Goal: Task Accomplishment & Management: Complete application form

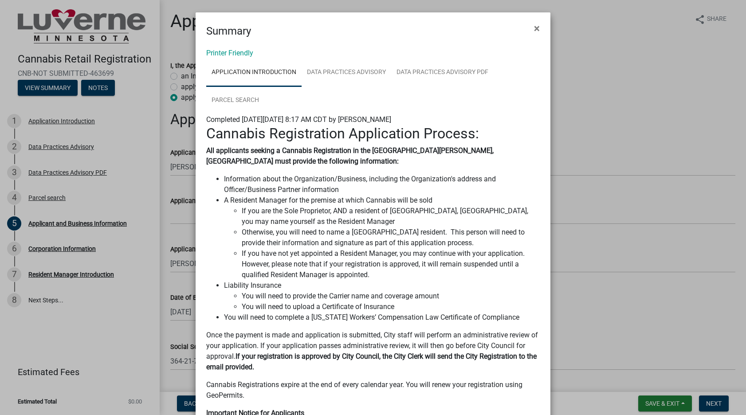
select select "OK"
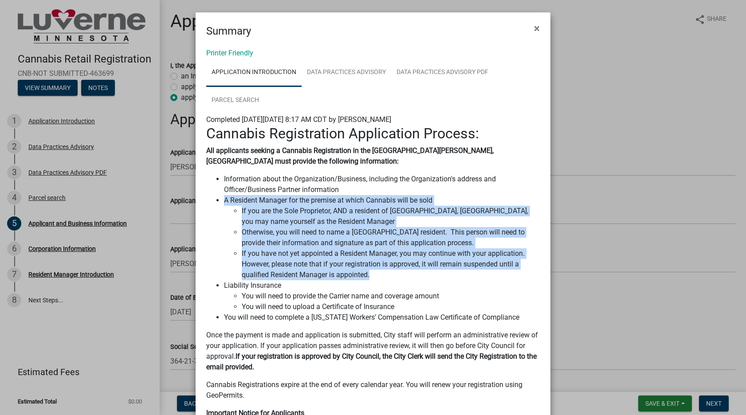
scroll to position [1550, 0]
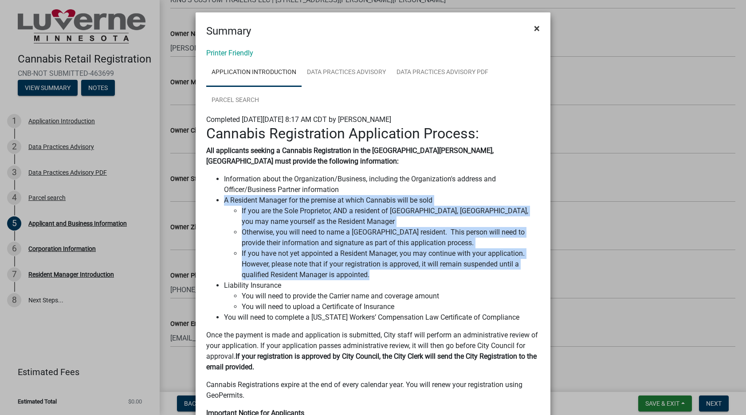
click at [535, 28] on span "×" at bounding box center [537, 28] width 6 height 12
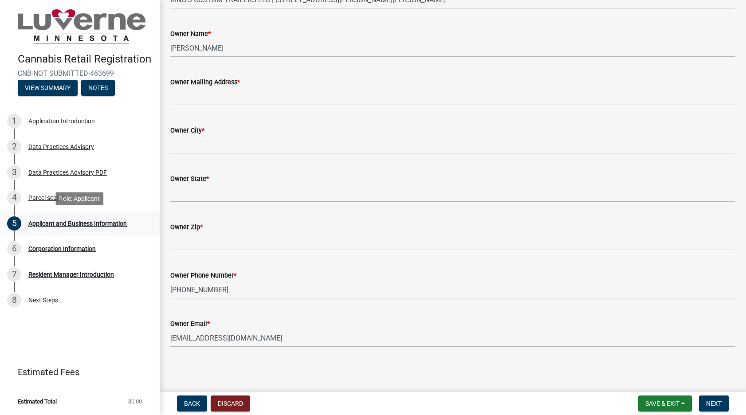
click at [73, 221] on div "Applicant and Business Information" at bounding box center [77, 224] width 99 height 6
click at [646, 402] on span "Save & Exit" at bounding box center [663, 403] width 34 height 7
click at [661, 384] on button "Save & Exit" at bounding box center [656, 380] width 71 height 21
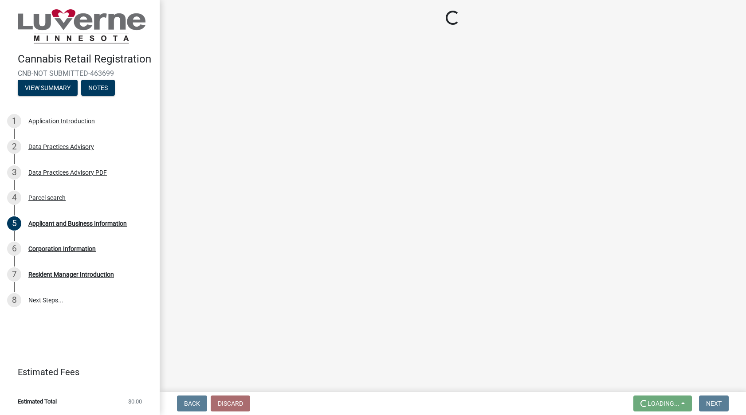
scroll to position [0, 0]
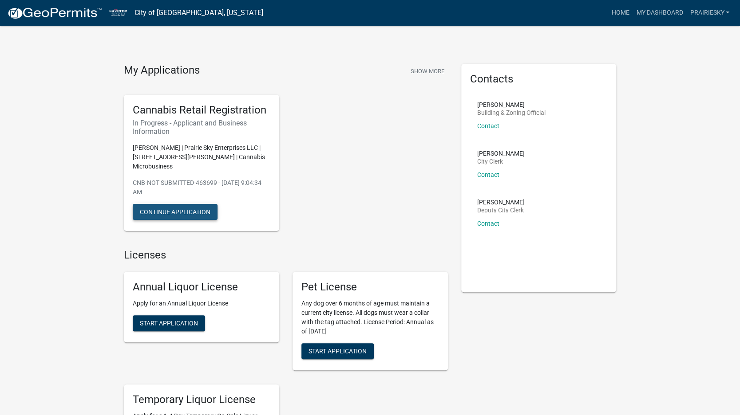
click at [168, 204] on button "Continue Application" at bounding box center [175, 212] width 85 height 16
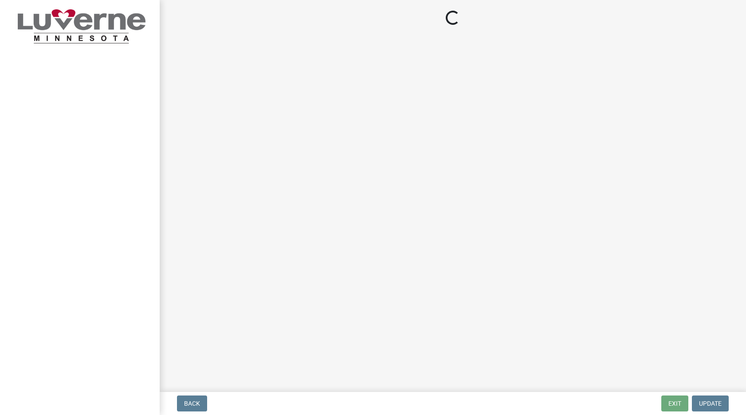
select select "OK"
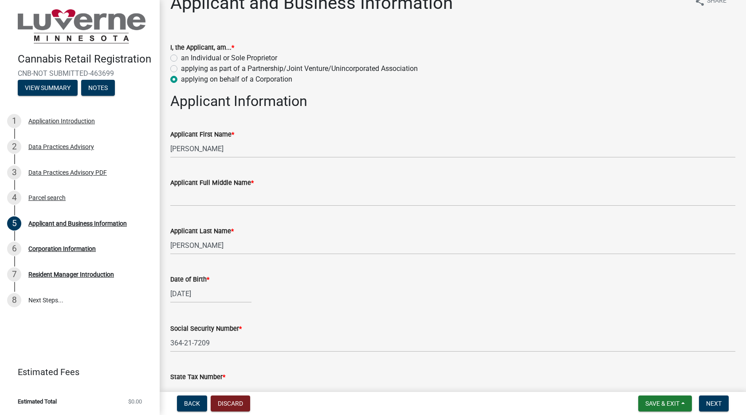
scroll to position [44, 0]
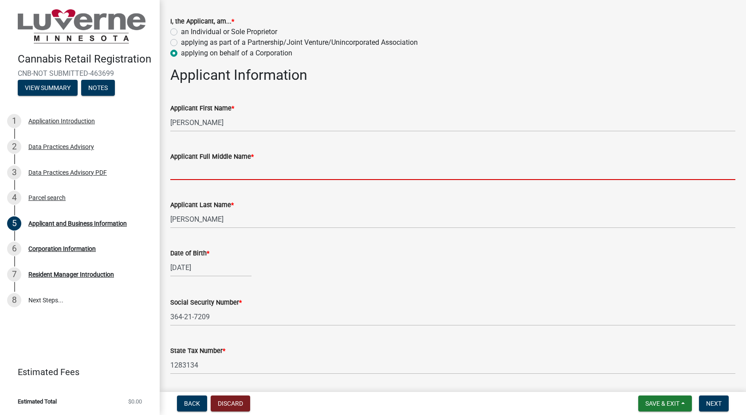
click at [230, 168] on input "Applicant Full Middle Name *" at bounding box center [452, 171] width 565 height 18
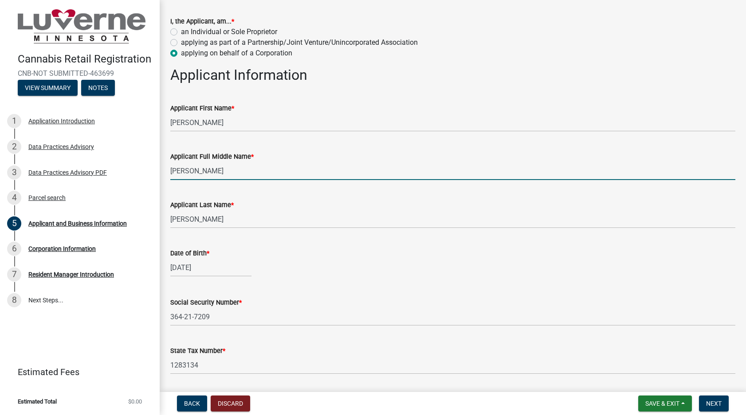
type input "[PERSON_NAME]"
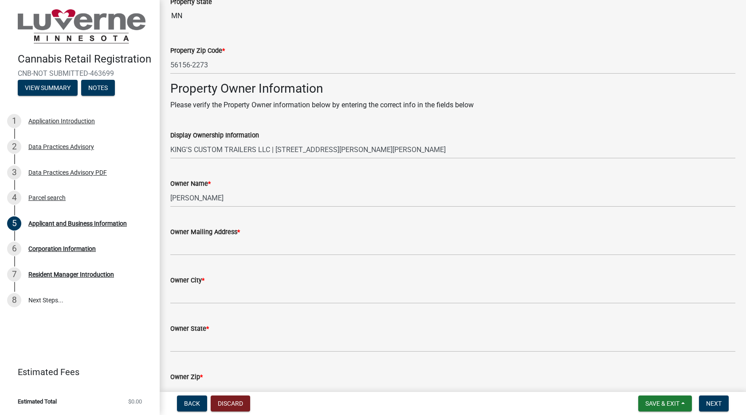
scroll to position [1420, 0]
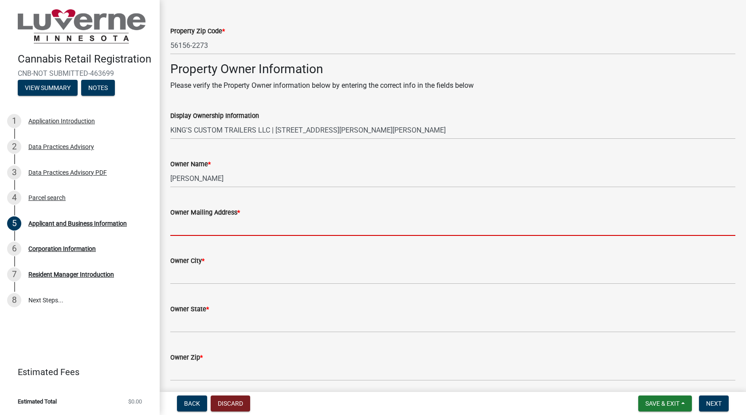
click at [225, 228] on input "Owner Mailing Address *" at bounding box center [452, 227] width 565 height 18
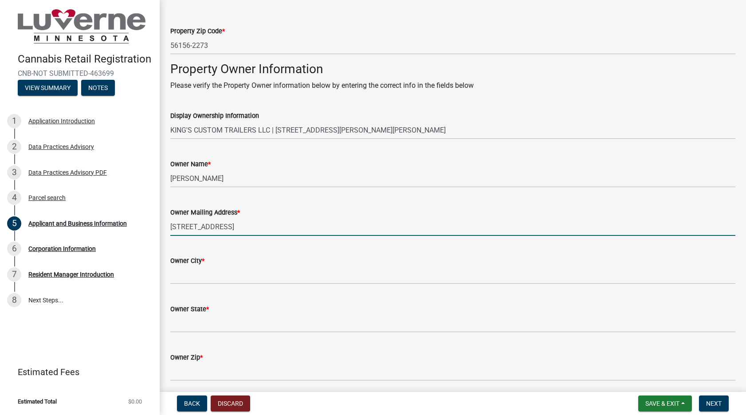
type input "[STREET_ADDRESS]"
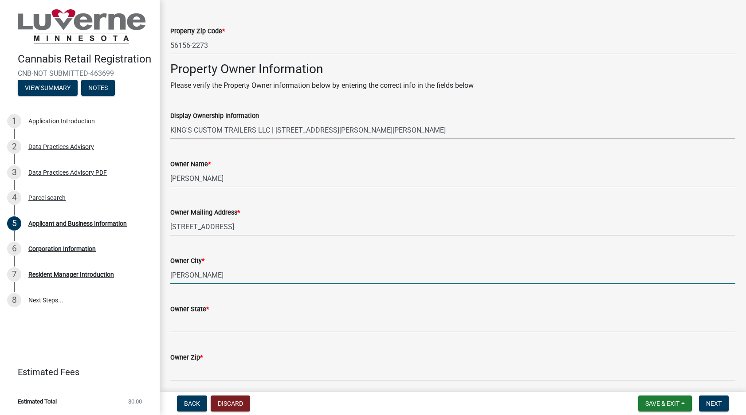
type input "[PERSON_NAME]"
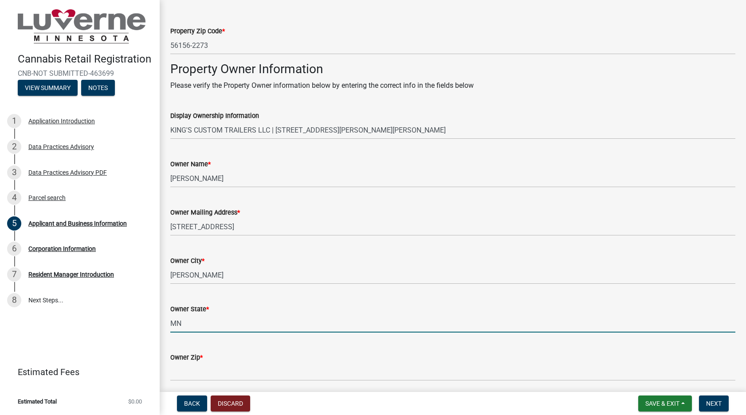
type input "MN"
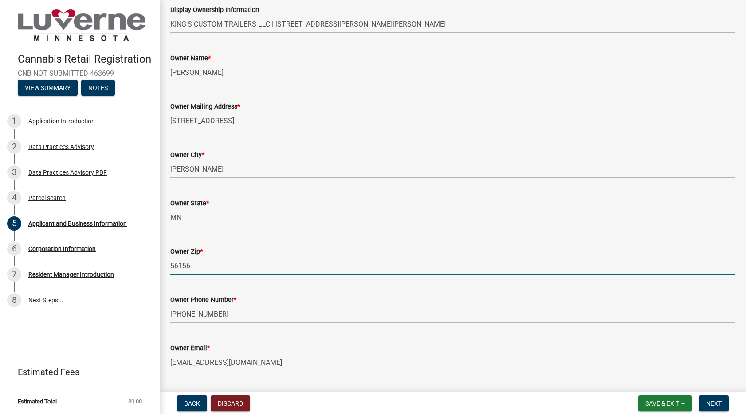
scroll to position [1550, 0]
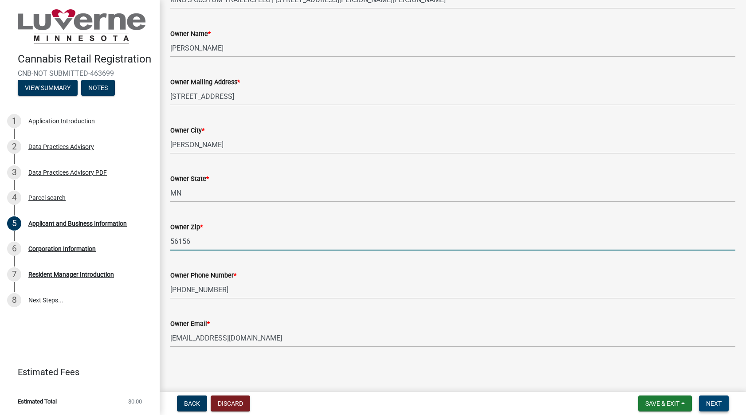
type input "56156"
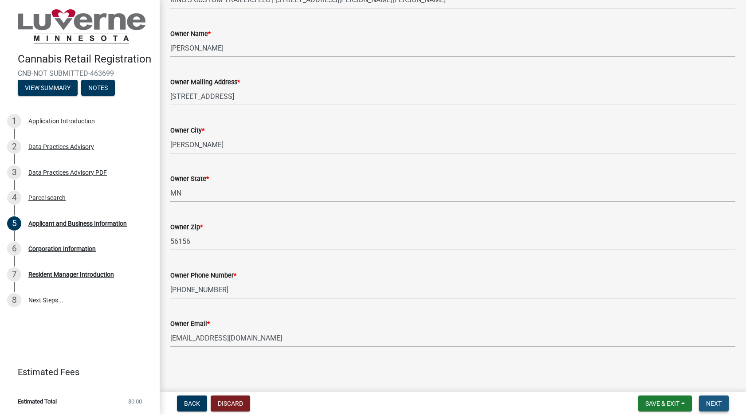
click at [714, 404] on span "Next" at bounding box center [714, 403] width 16 height 7
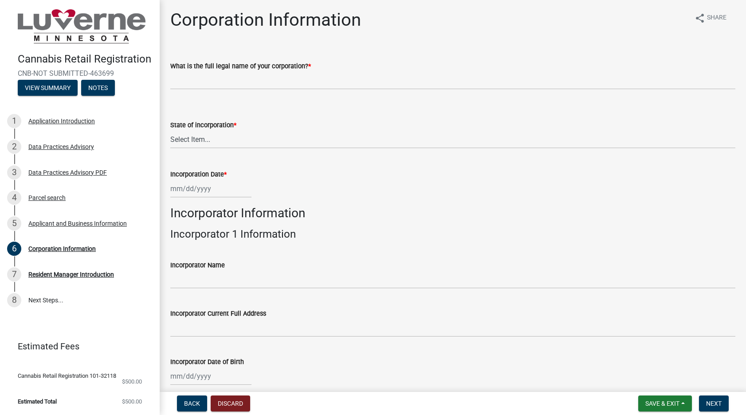
scroll to position [0, 0]
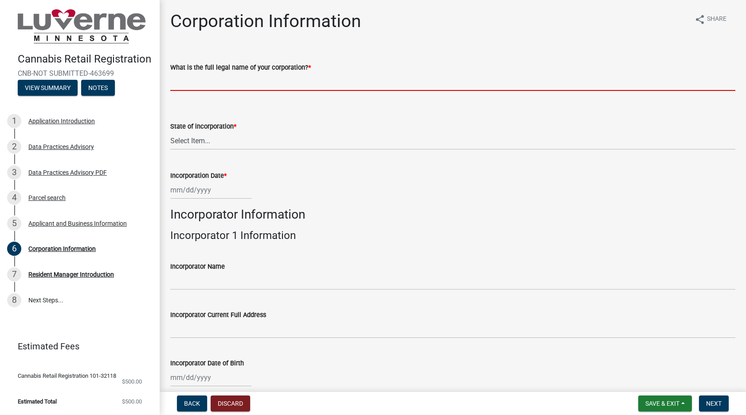
click at [203, 85] on input "What is the full legal name of your corporation? *" at bounding box center [452, 82] width 565 height 18
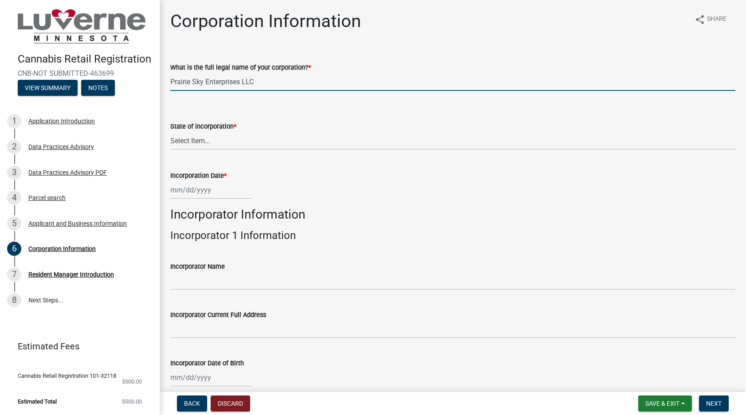
type input "Prairie Sky Enterprises LLC"
click at [201, 141] on select "Select Item... [US_STATE] [US_STATE] [US_STATE] [US_STATE] [US_STATE] [US_STATE…" at bounding box center [452, 141] width 565 height 18
select select "MN"
click at [170, 132] on select "Select Item... [US_STATE] [US_STATE] [US_STATE] [US_STATE] [US_STATE] [US_STATE…" at bounding box center [452, 141] width 565 height 18
click at [221, 192] on div at bounding box center [210, 190] width 81 height 18
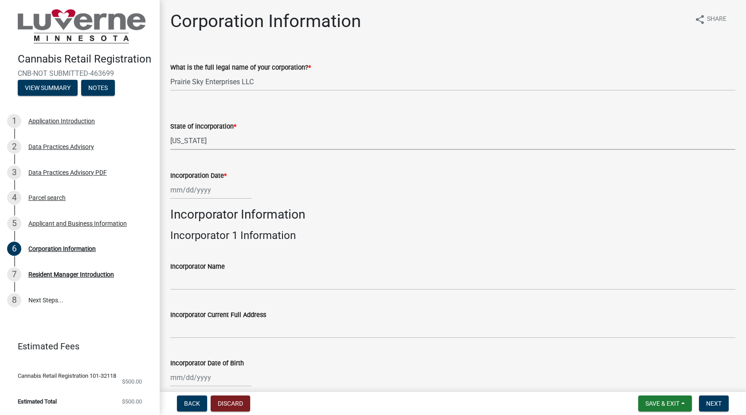
select select "8"
select select "2025"
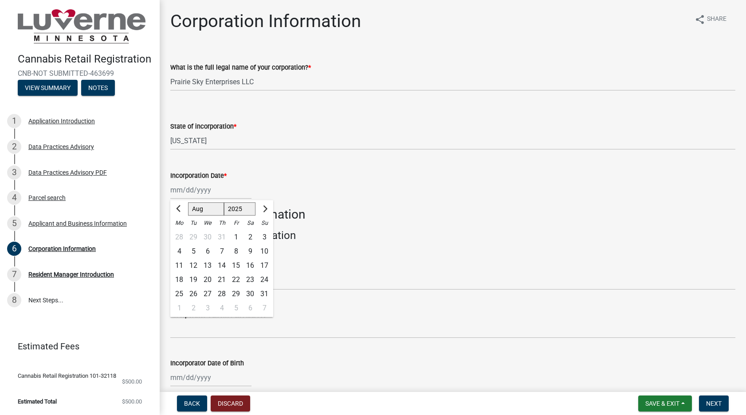
click at [201, 211] on select "Jan Feb Mar Apr May Jun [DATE] Aug Sep Oct Nov Dec" at bounding box center [206, 209] width 36 height 13
select select "2"
click at [188, 203] on select "Jan Feb Mar Apr May Jun [DATE] Aug Sep Oct Nov Dec" at bounding box center [206, 209] width 36 height 13
click at [236, 296] on div "28" at bounding box center [236, 294] width 14 height 14
type input "[DATE]"
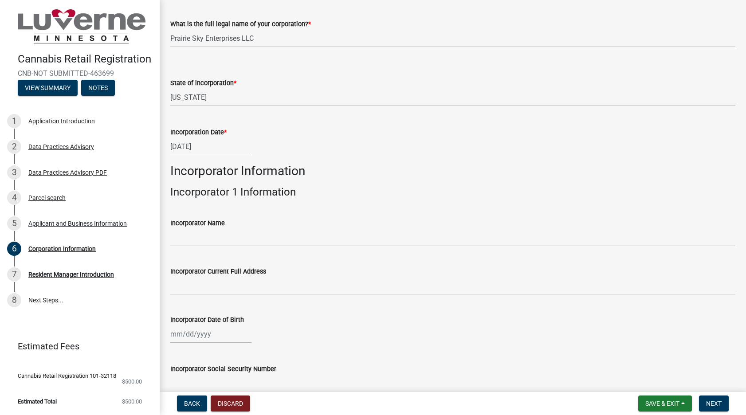
scroll to position [44, 0]
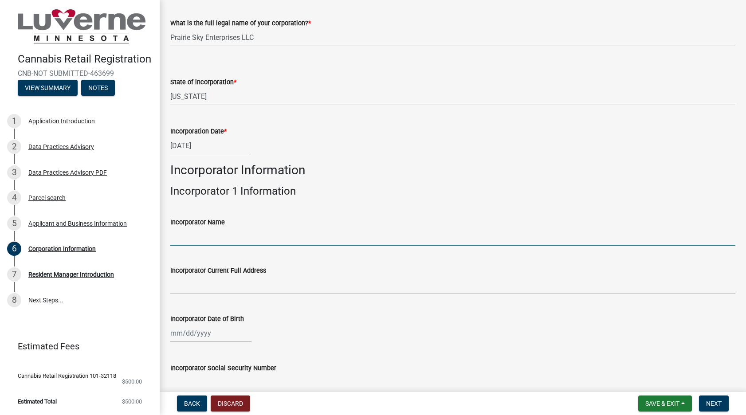
click at [224, 238] on input "Incorporator Name" at bounding box center [452, 237] width 565 height 18
type input "d"
type input "[PERSON_NAME] [PERSON_NAME]"
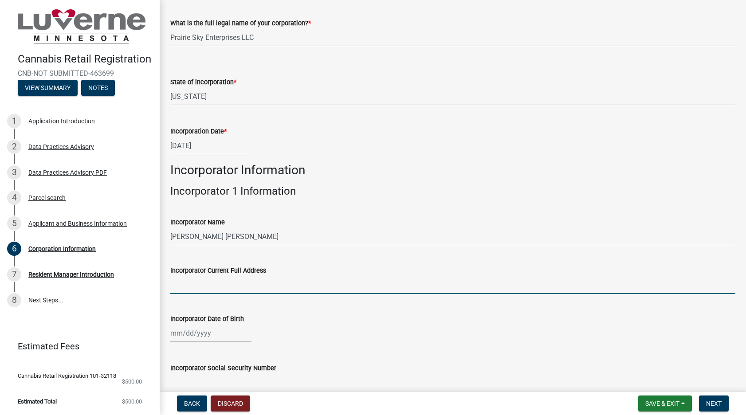
select select "8"
select select "2025"
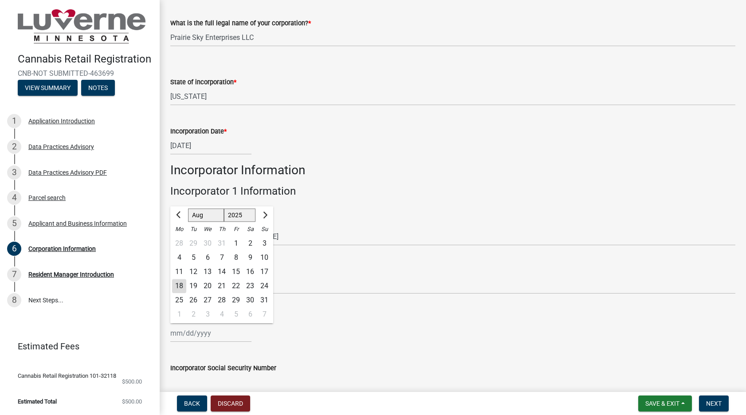
click at [210, 214] on select "Jan Feb Mar Apr May Jun [DATE] Aug Sep Oct Nov Dec" at bounding box center [206, 215] width 36 height 13
select select "5"
click at [188, 209] on select "Jan Feb Mar Apr May Jun [DATE] Aug Sep Oct Nov Dec" at bounding box center [206, 215] width 36 height 13
click at [194, 300] on div "27" at bounding box center [193, 301] width 14 height 14
type input "[DATE]"
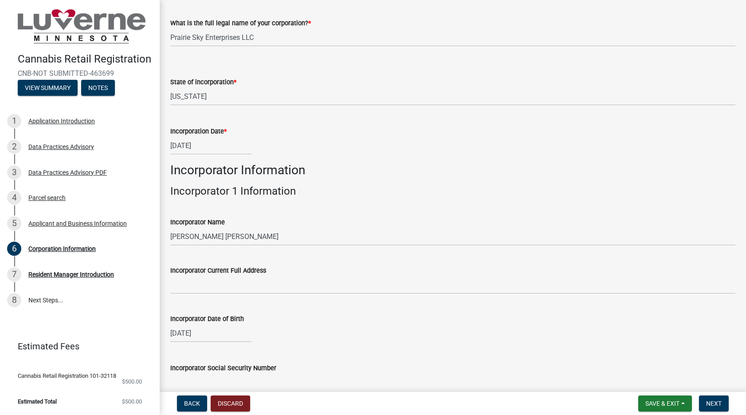
select select "5"
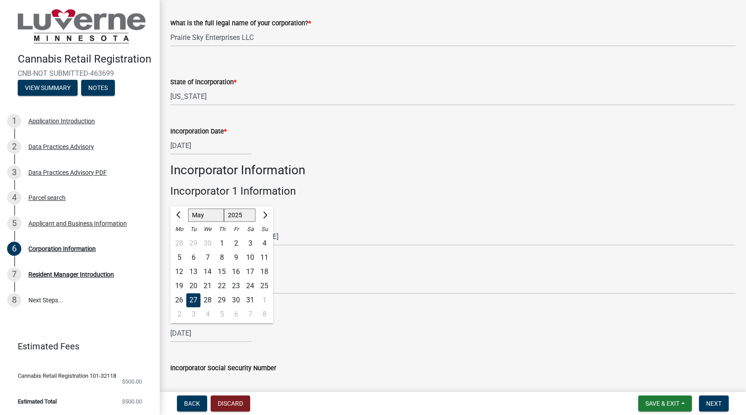
click at [201, 333] on div "[DATE] [PERSON_NAME] Apr [PERSON_NAME][DATE] Sep Oct Nov [DATE] 1526 1527 1528 …" at bounding box center [210, 333] width 81 height 18
click at [246, 213] on select "1525 1526 1527 1528 1529 1530 1531 1532 1533 1534 1535 1536 1537 1538 1539 1540…" at bounding box center [240, 215] width 32 height 13
select select "1996"
click at [224, 209] on select "1525 1526 1527 1528 1529 1530 1531 1532 1533 1534 1535 1536 1537 1538 1539 1540…" at bounding box center [240, 215] width 32 height 13
click at [297, 221] on div "Incorporator Name" at bounding box center [452, 222] width 565 height 11
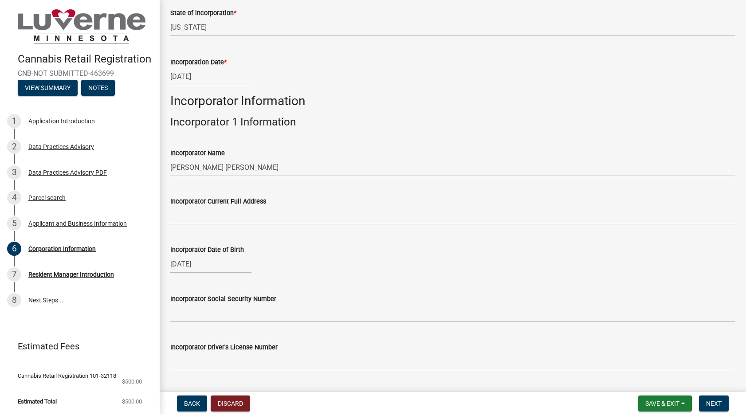
scroll to position [177, 0]
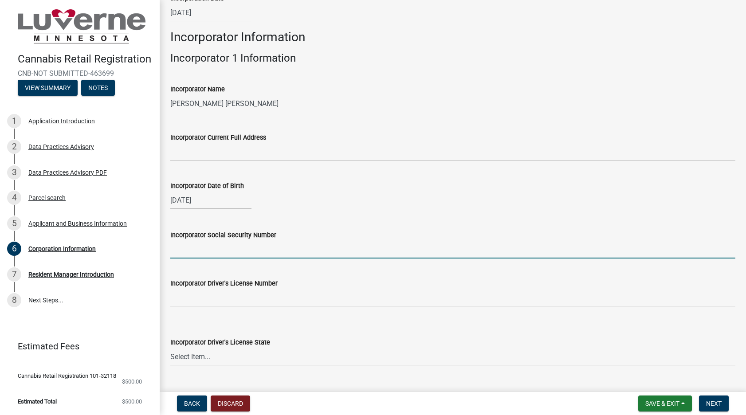
click at [197, 251] on input "Incorporator Social Security Number" at bounding box center [452, 249] width 565 height 18
type input "364-21-7209"
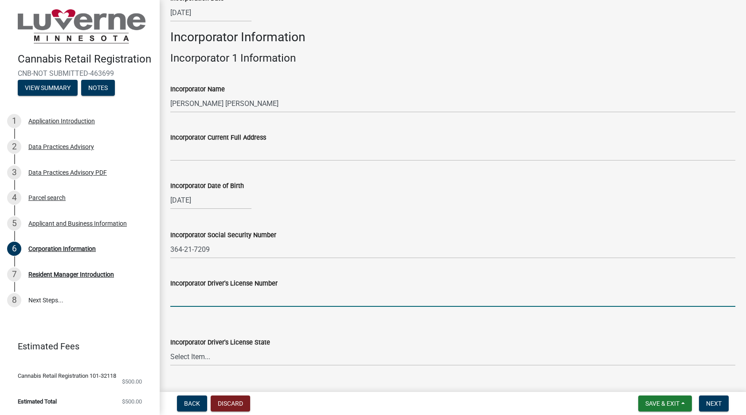
click at [194, 301] on input "Incorporator Driver's License Number" at bounding box center [452, 298] width 565 height 18
click at [206, 296] on input "Incorporator Driver's License Number" at bounding box center [452, 298] width 565 height 18
type input "B054982315"
click at [217, 358] on select "Select Item... [US_STATE] [US_STATE] [US_STATE] [US_STATE] [US_STATE] [US_STATE…" at bounding box center [452, 357] width 565 height 18
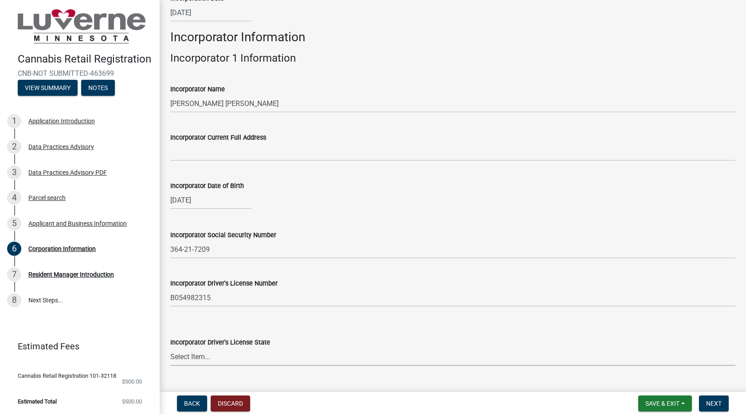
select select "OK"
click at [170, 348] on select "Select Item... [US_STATE] [US_STATE] [US_STATE] [US_STATE] [US_STATE] [US_STATE…" at bounding box center [452, 357] width 565 height 18
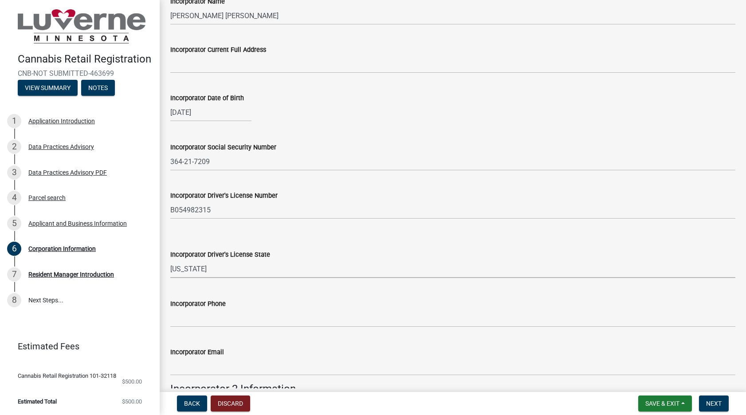
scroll to position [266, 0]
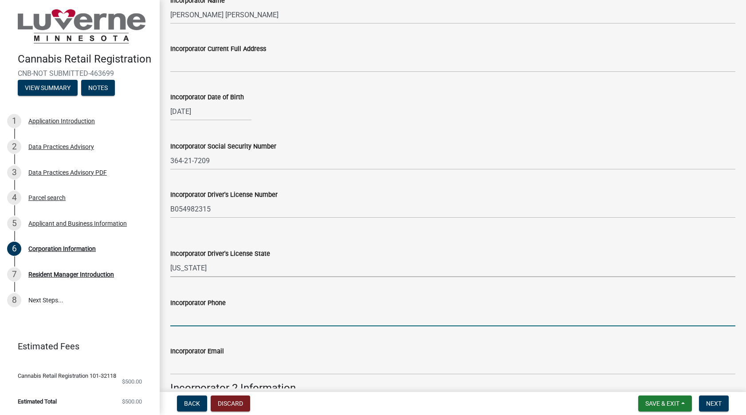
click at [211, 321] on input "Incorporator Phone" at bounding box center [452, 317] width 565 height 18
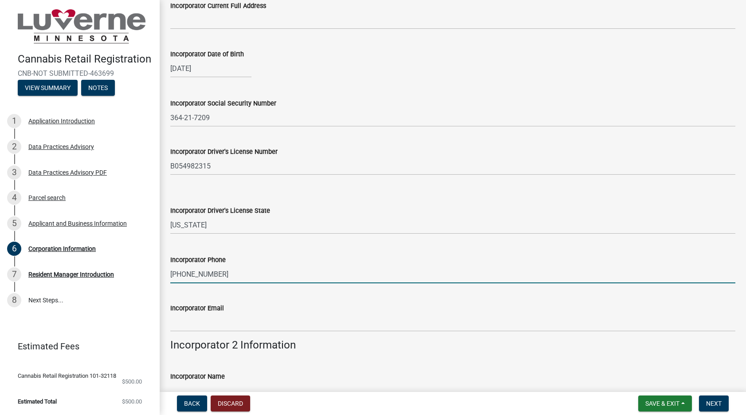
scroll to position [311, 0]
type input "[PHONE_NUMBER]"
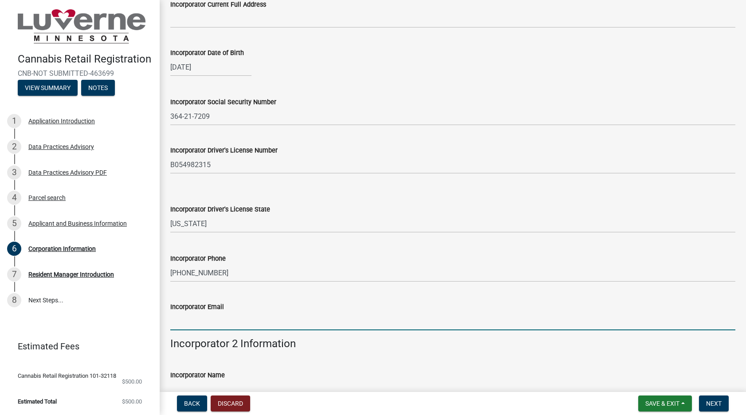
click at [216, 320] on input "Incorporator Email" at bounding box center [452, 321] width 565 height 18
type input "[EMAIL_ADDRESS][DOMAIN_NAME]"
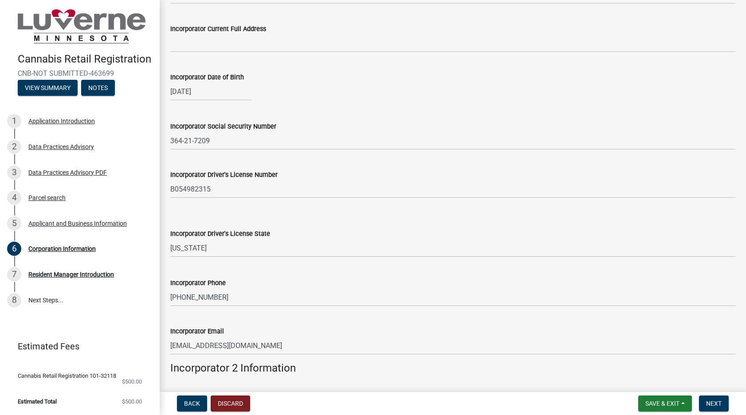
scroll to position [398, 0]
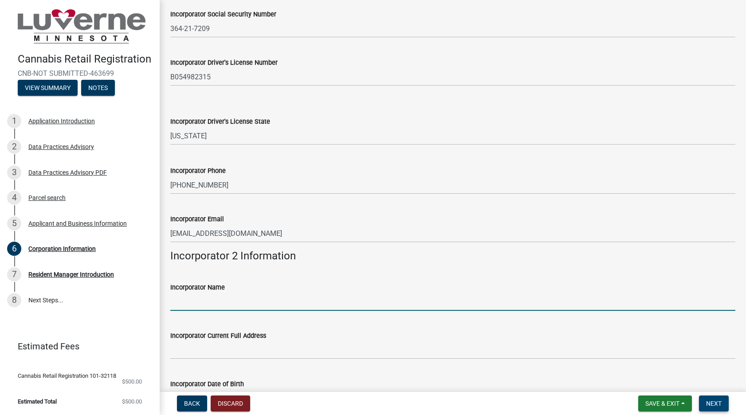
click at [719, 404] on span "Next" at bounding box center [714, 403] width 16 height 7
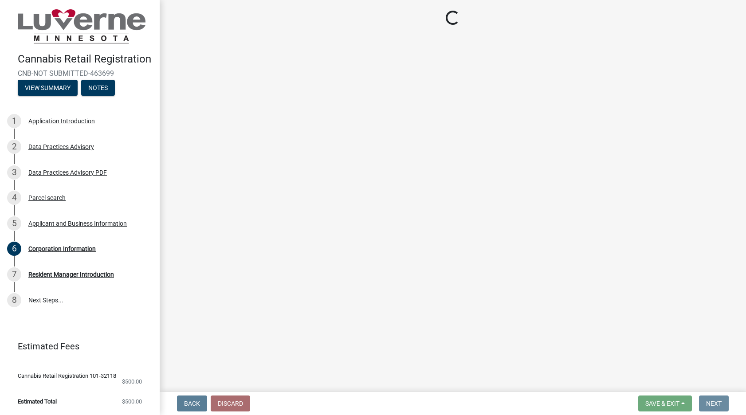
scroll to position [0, 0]
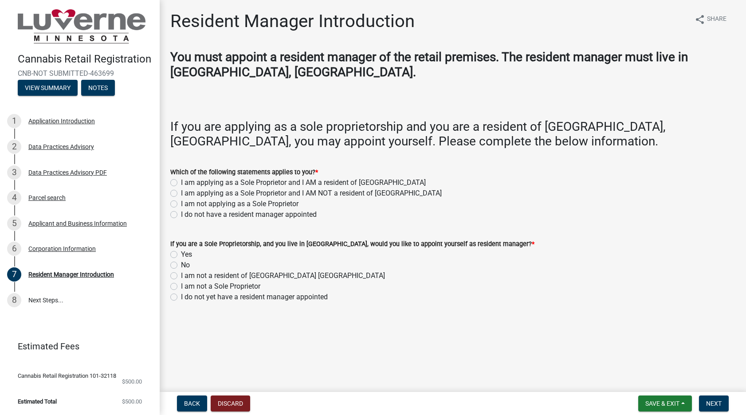
click at [181, 216] on label "I do not have a resident manager appointed" at bounding box center [249, 214] width 136 height 11
click at [181, 215] on input "I do not have a resident manager appointed" at bounding box center [184, 212] width 6 height 6
radio input "true"
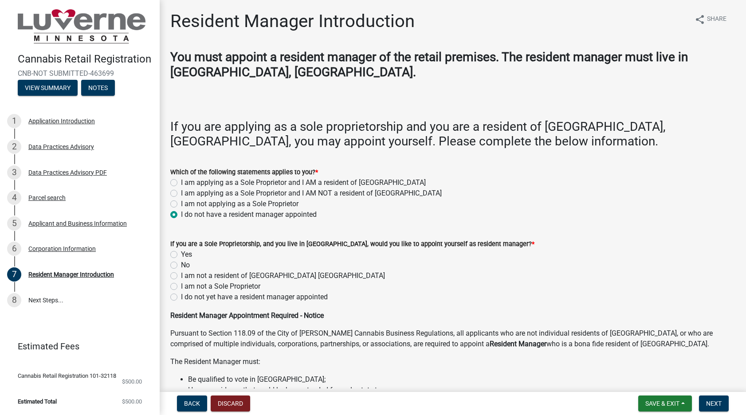
click at [181, 297] on label "I do not yet have a resident manager appointed" at bounding box center [254, 297] width 147 height 11
click at [181, 297] on input "I do not yet have a resident manager appointed" at bounding box center [184, 295] width 6 height 6
radio input "true"
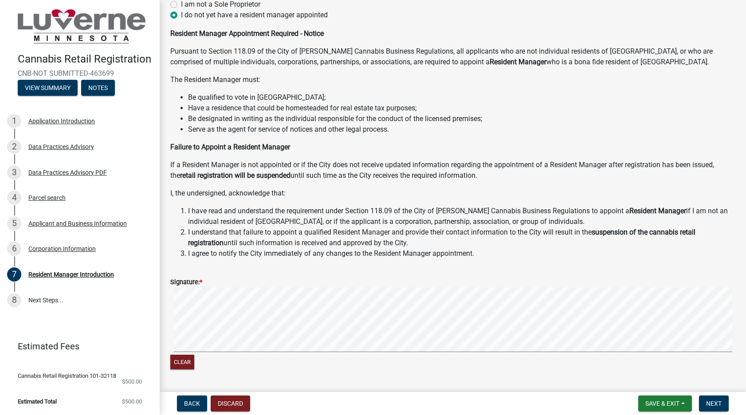
scroll to position [307, 0]
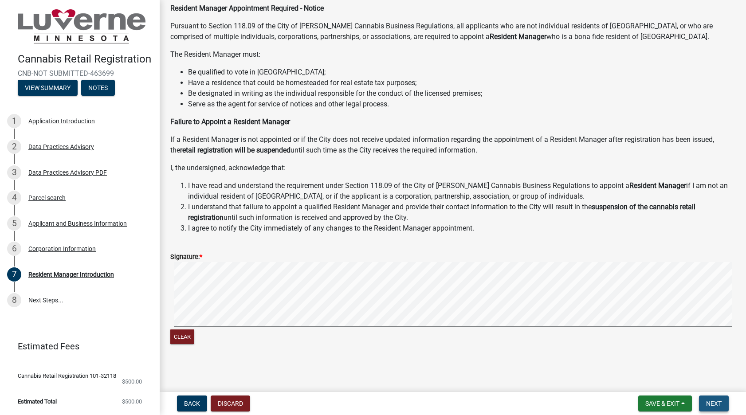
click at [717, 402] on span "Next" at bounding box center [714, 403] width 16 height 7
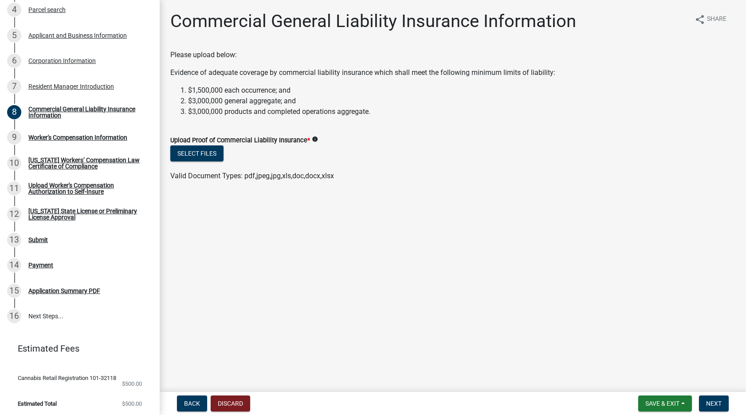
scroll to position [187, 0]
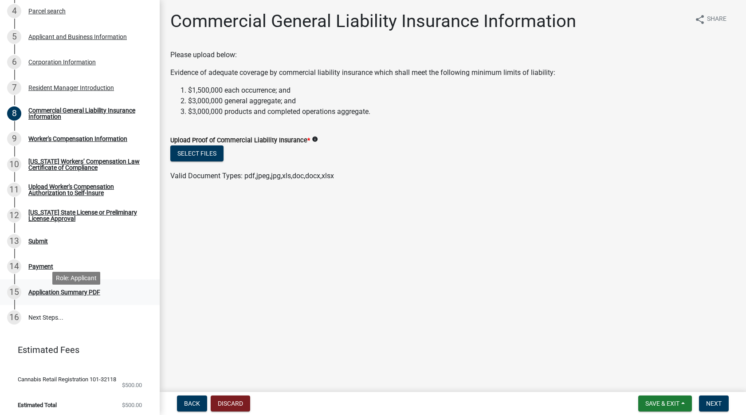
click at [71, 296] on div "Application Summary PDF" at bounding box center [64, 292] width 72 height 6
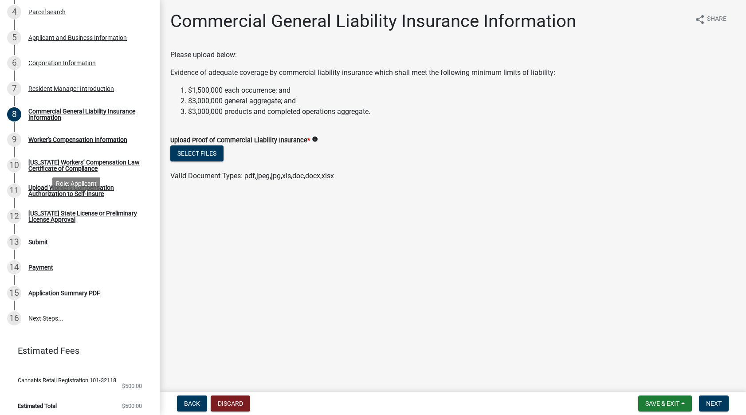
scroll to position [201, 0]
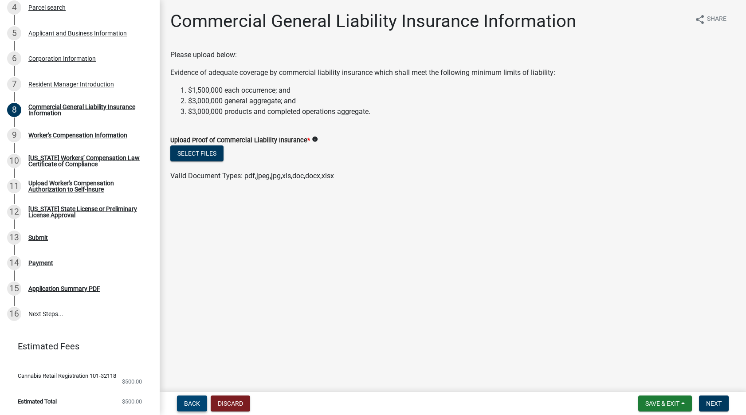
click at [191, 404] on span "Back" at bounding box center [192, 403] width 16 height 7
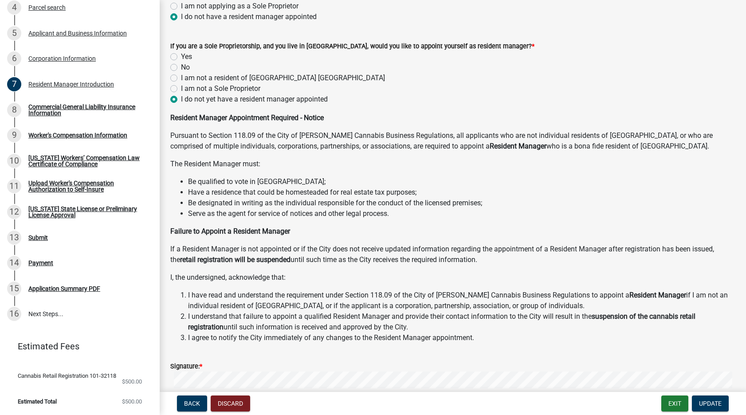
scroll to position [307, 0]
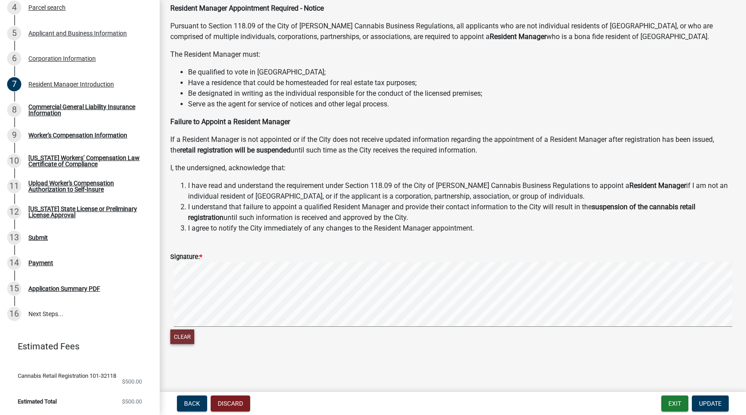
click at [186, 339] on button "Clear" at bounding box center [182, 337] width 24 height 15
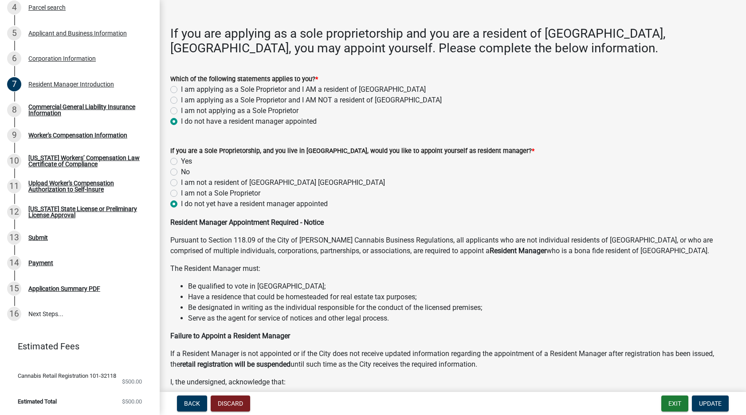
scroll to position [177, 0]
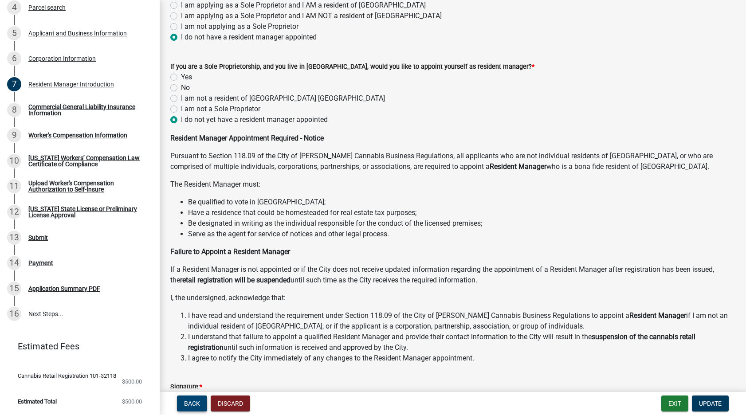
click at [191, 404] on span "Back" at bounding box center [192, 403] width 16 height 7
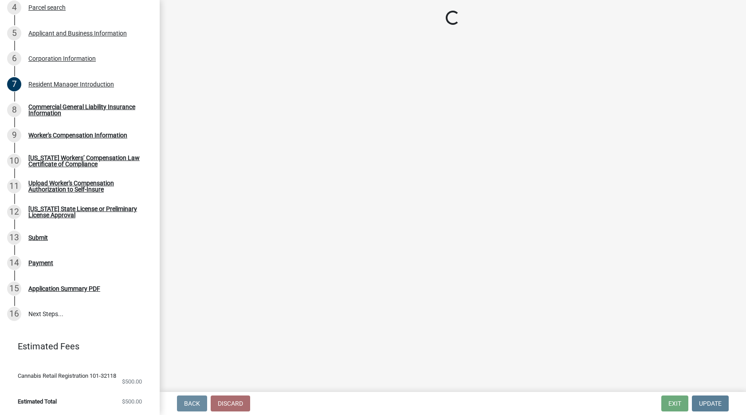
scroll to position [0, 0]
select select "MN"
select select "OK"
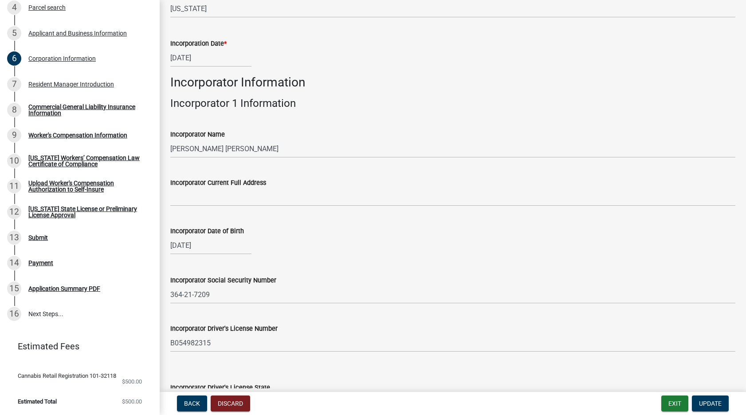
scroll to position [133, 0]
drag, startPoint x: 710, startPoint y: 403, endPoint x: 700, endPoint y: 396, distance: 11.8
click at [710, 402] on span "Update" at bounding box center [710, 403] width 23 height 7
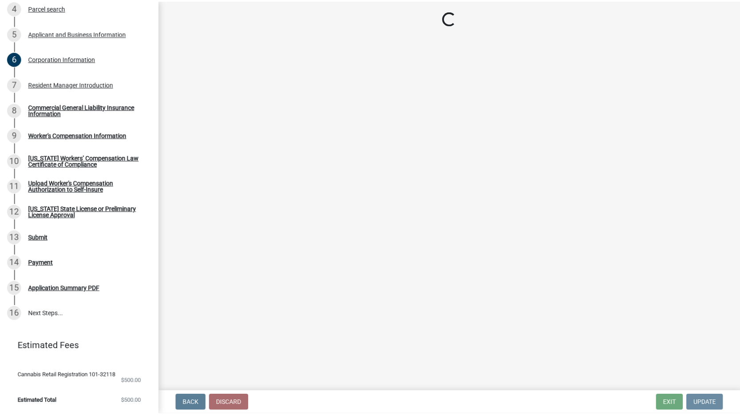
scroll to position [0, 0]
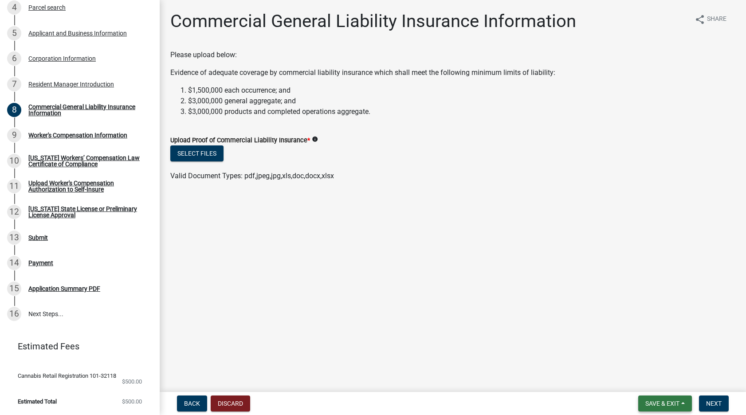
click at [653, 403] on span "Save & Exit" at bounding box center [663, 403] width 34 height 7
click at [642, 378] on button "Save & Exit" at bounding box center [656, 380] width 71 height 21
